Goal: Transaction & Acquisition: Book appointment/travel/reservation

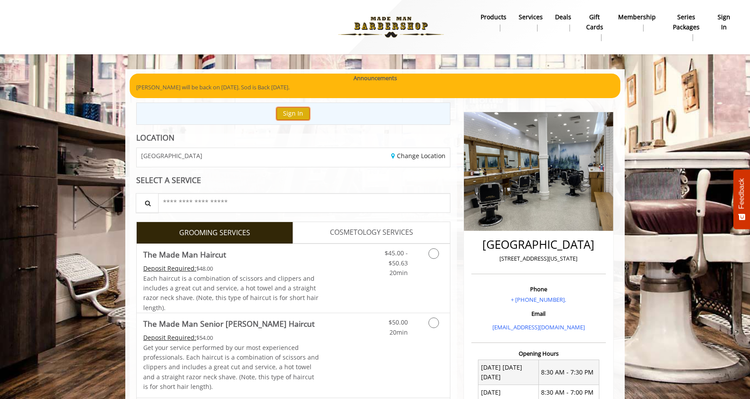
click at [303, 109] on button "Sign In" at bounding box center [292, 113] width 33 height 13
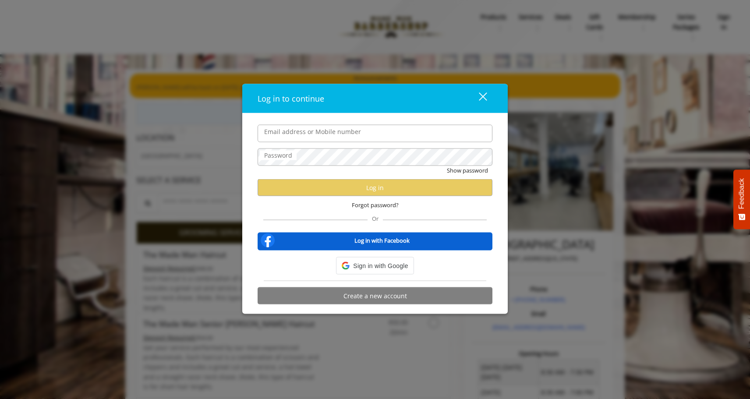
type input "**********"
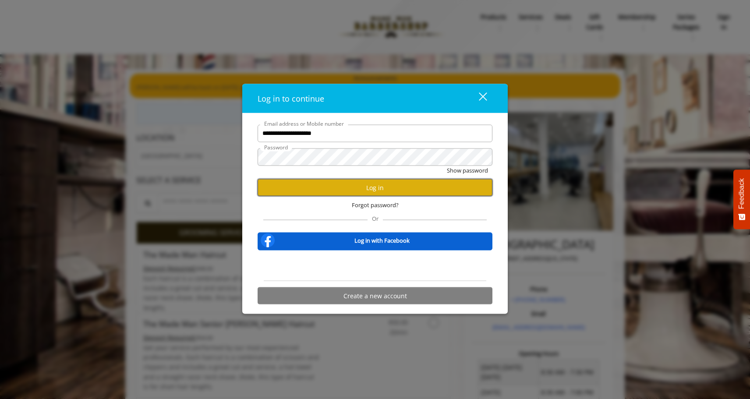
click at [315, 193] on button "Log in" at bounding box center [374, 187] width 235 height 17
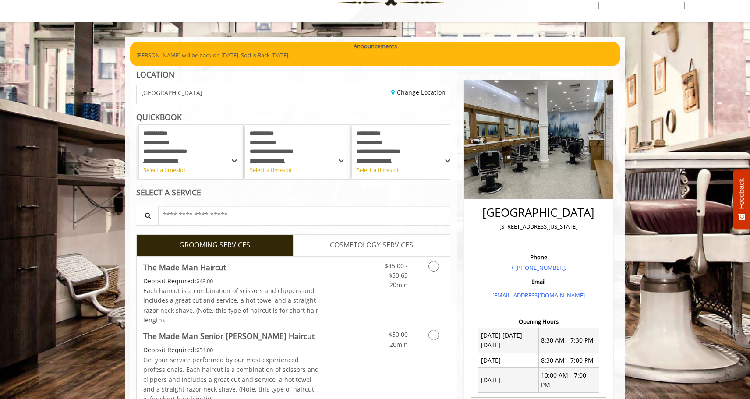
scroll to position [33, 0]
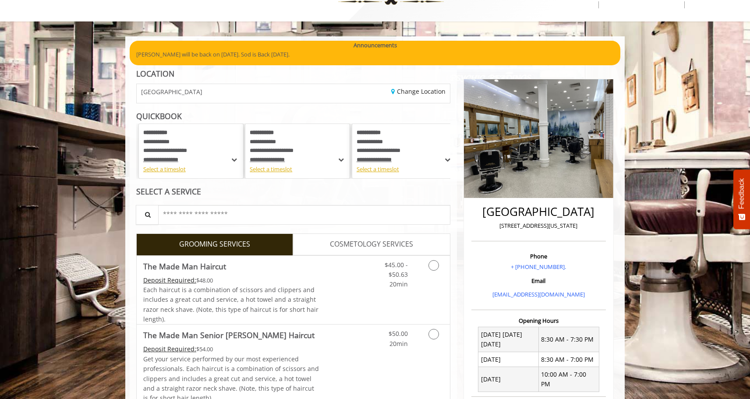
click at [233, 162] on span at bounding box center [234, 160] width 9 height 10
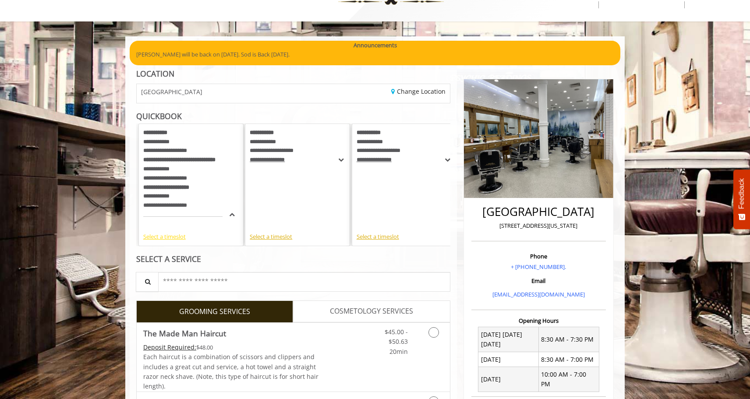
click at [169, 238] on div "Select a timeslot" at bounding box center [190, 236] width 95 height 9
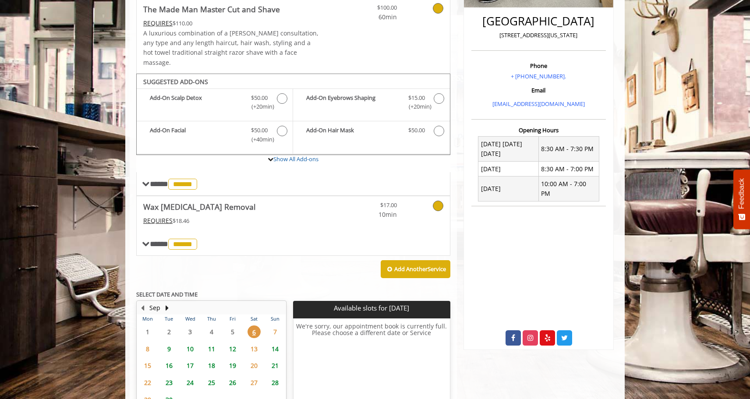
scroll to position [277, 0]
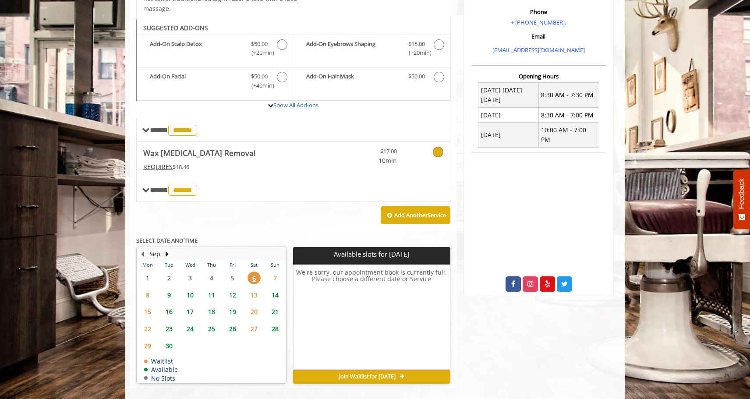
click at [233, 289] on span "12" at bounding box center [232, 295] width 13 height 13
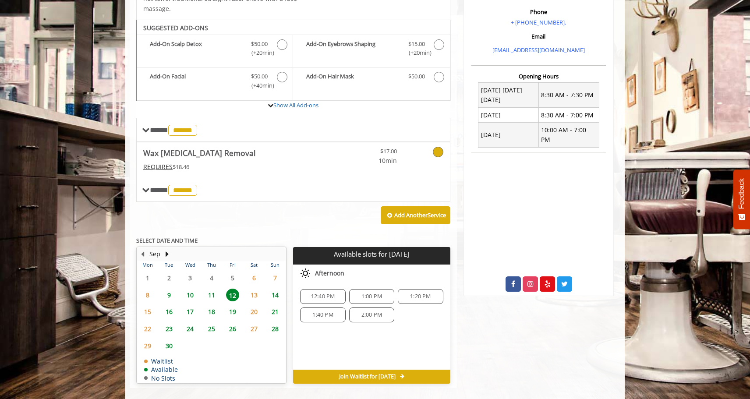
click at [328, 293] on span "12:40 PM" at bounding box center [323, 296] width 24 height 7
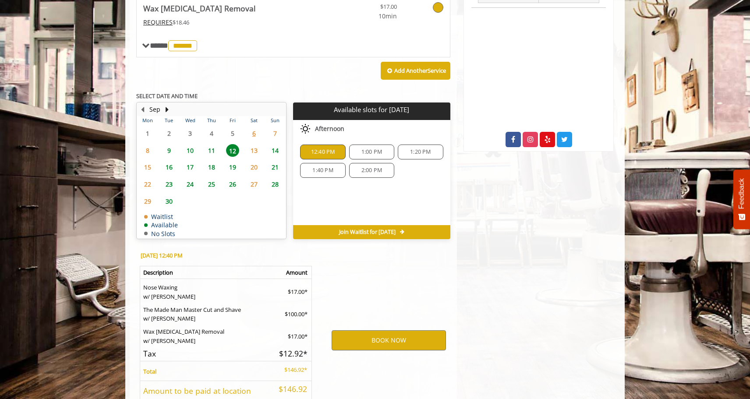
scroll to position [480, 0]
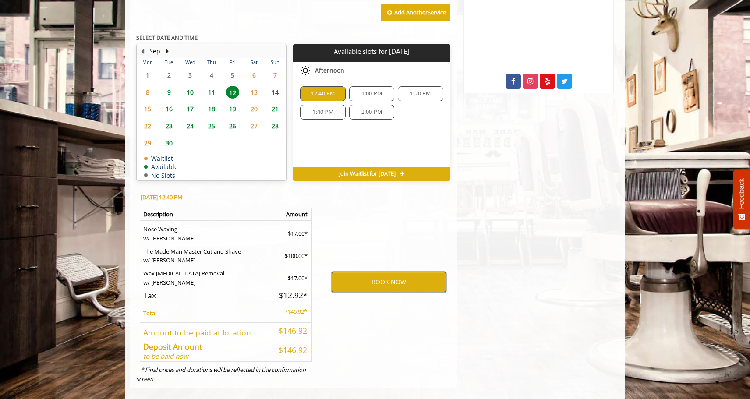
click at [344, 272] on button "BOOK NOW" at bounding box center [388, 282] width 114 height 20
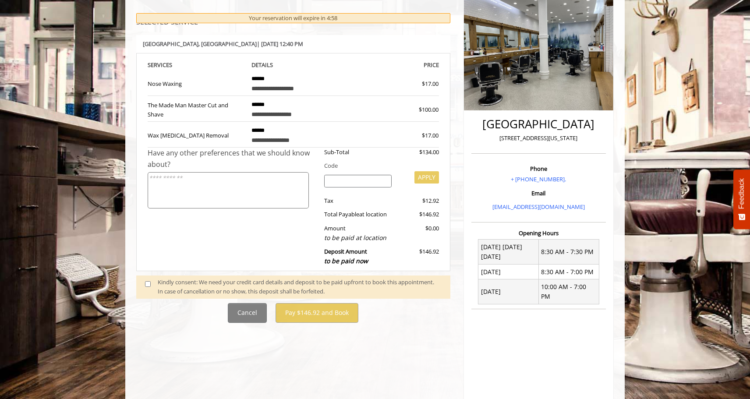
scroll to position [121, 0]
click at [239, 284] on div "Kindly consent: We need your credit card details and deposit to be paid upfront…" at bounding box center [300, 286] width 284 height 18
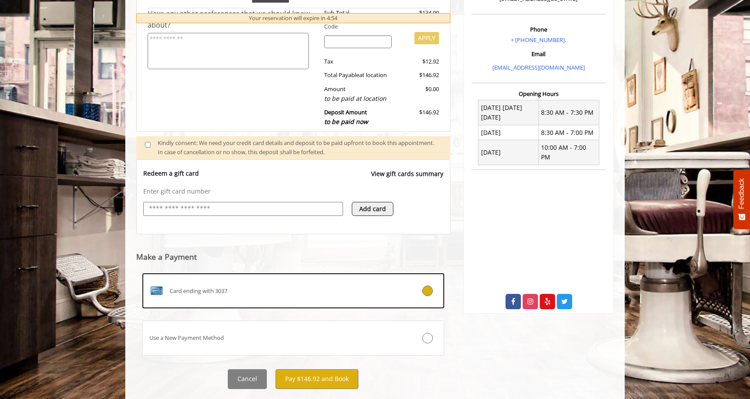
scroll to position [263, 0]
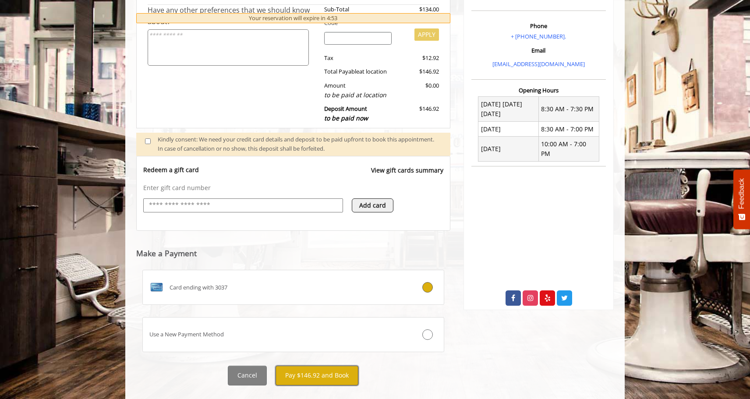
click at [311, 378] on button "Pay $146.92 and Book" at bounding box center [316, 376] width 83 height 20
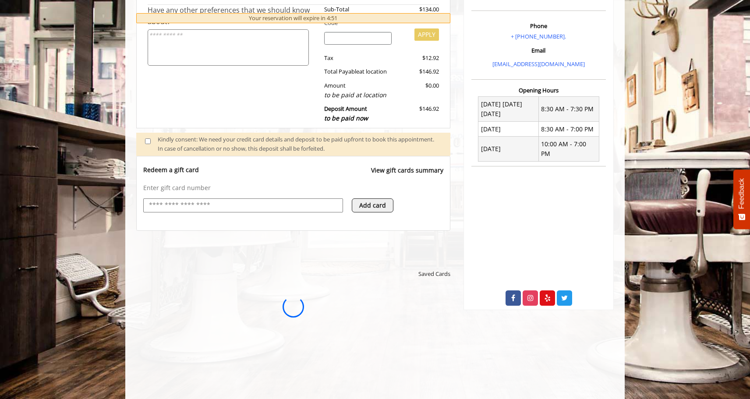
scroll to position [0, 0]
